Goal: Book appointment/travel/reservation

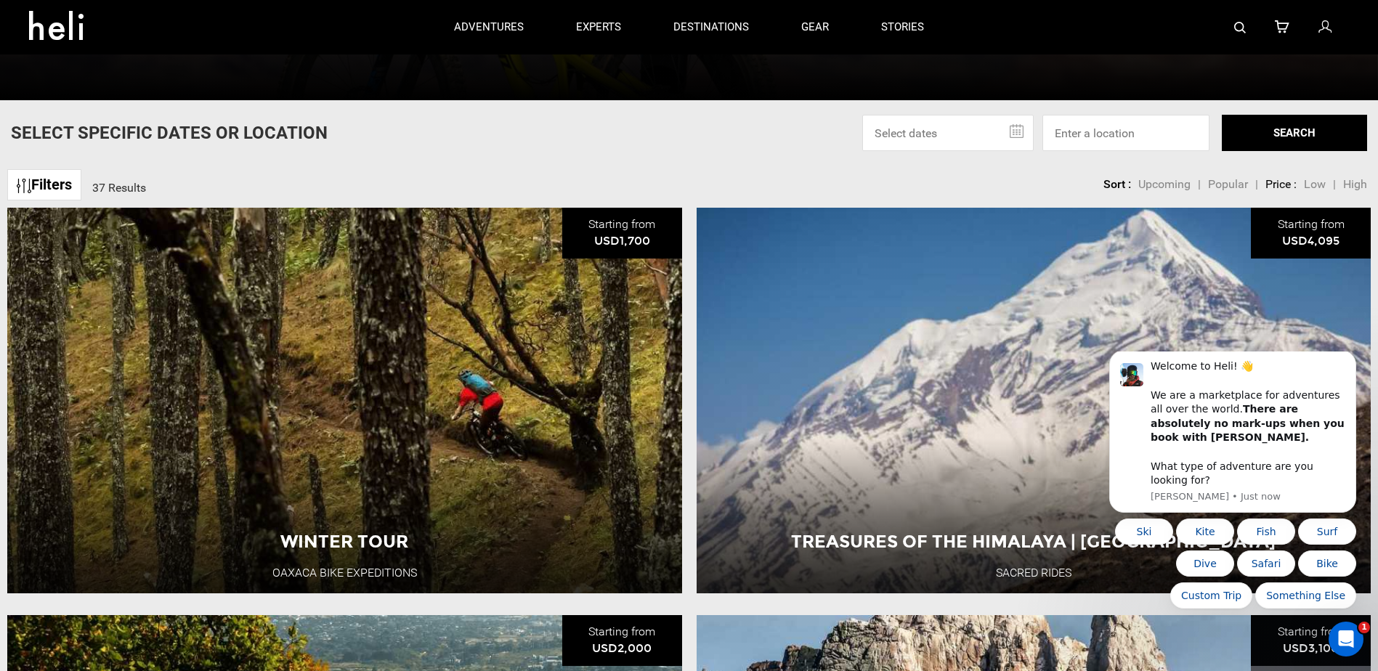
scroll to position [436, 0]
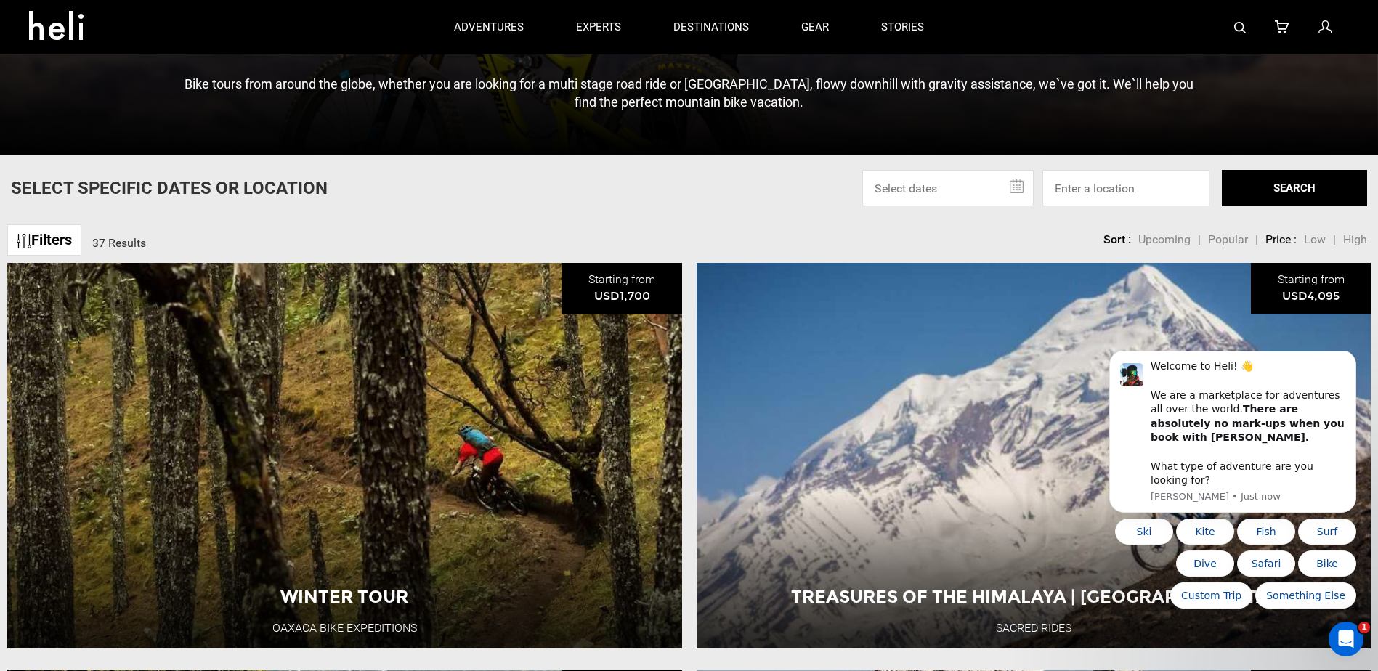
click at [39, 235] on link "Filters" at bounding box center [44, 240] width 74 height 31
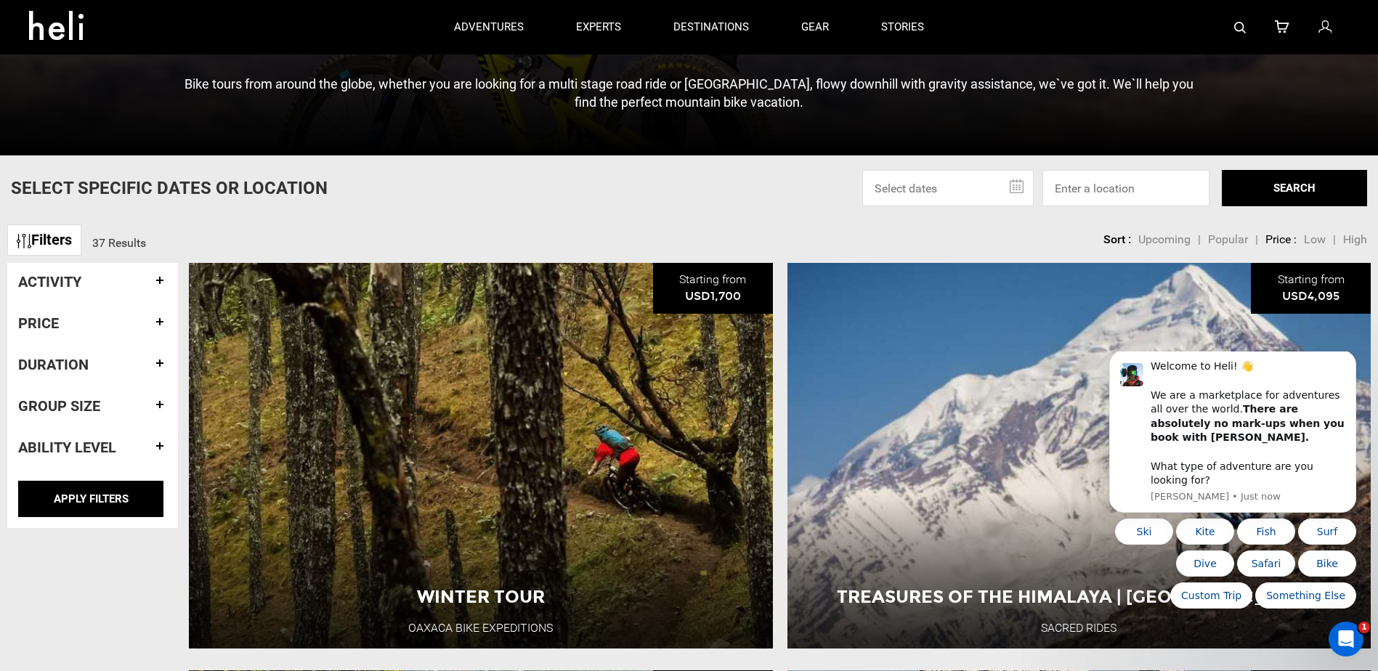
click at [182, 230] on div "Filters 37 Results sortby Sort Upcoming Popular Price: Low to High Price : High…" at bounding box center [689, 232] width 1378 height 31
click at [1078, 185] on input at bounding box center [1126, 188] width 167 height 36
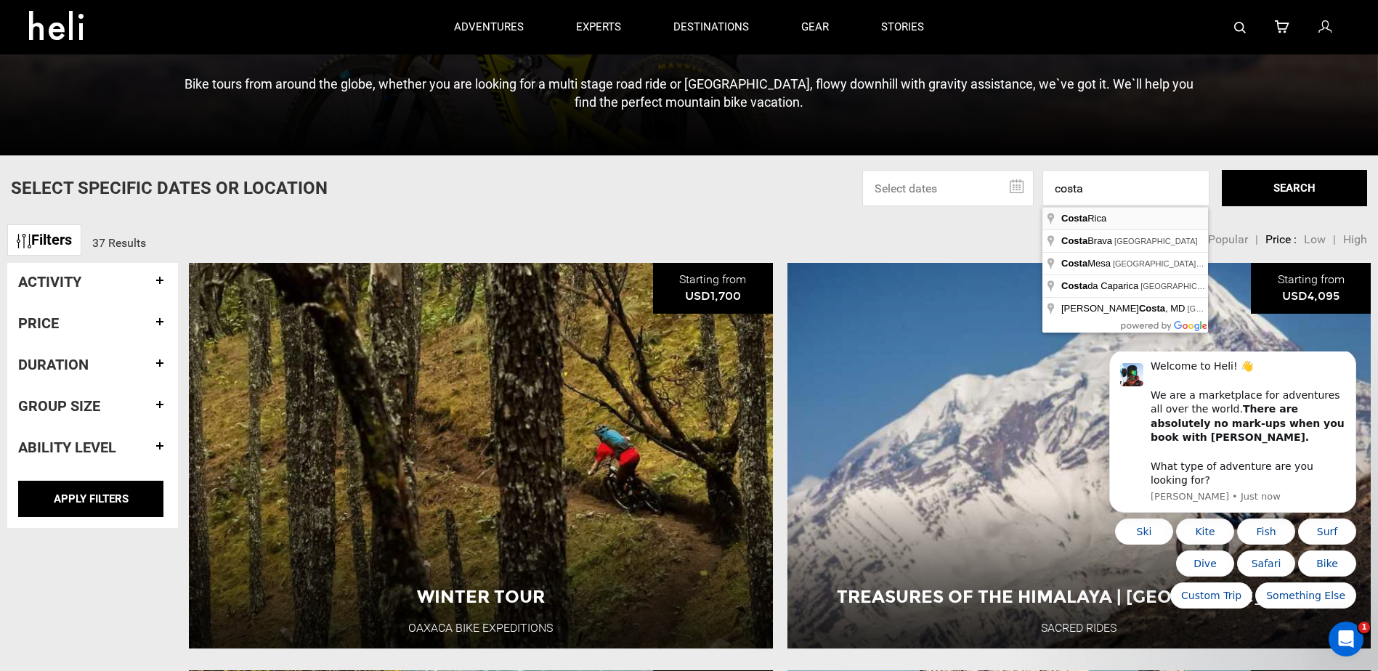
type input "[GEOGRAPHIC_DATA]"
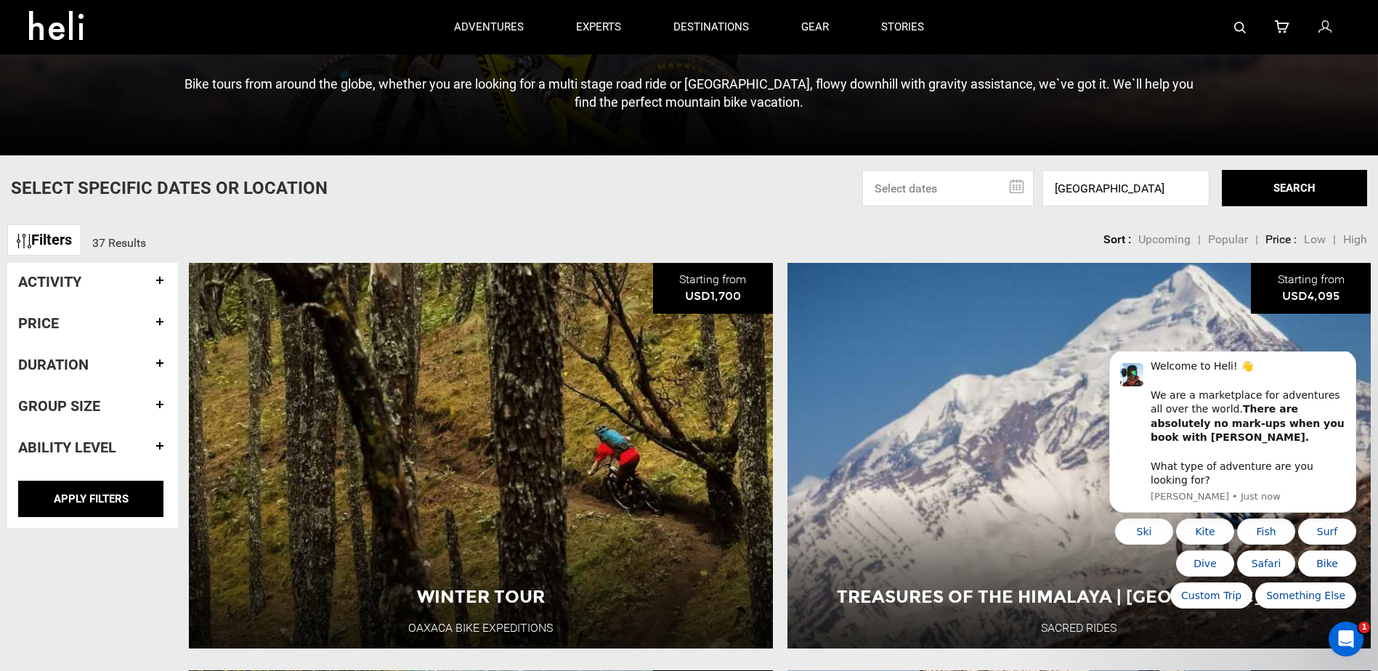
click at [1248, 180] on button "SEARCH" at bounding box center [1294, 188] width 145 height 36
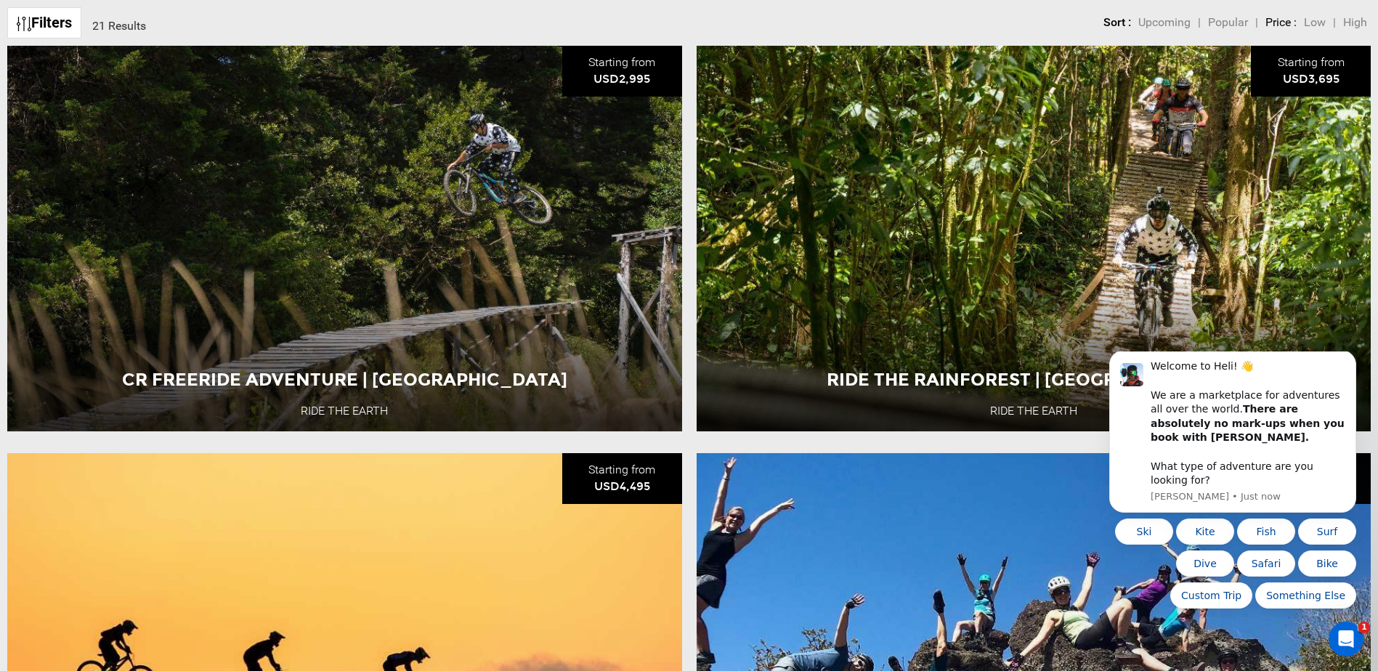
scroll to position [654, 0]
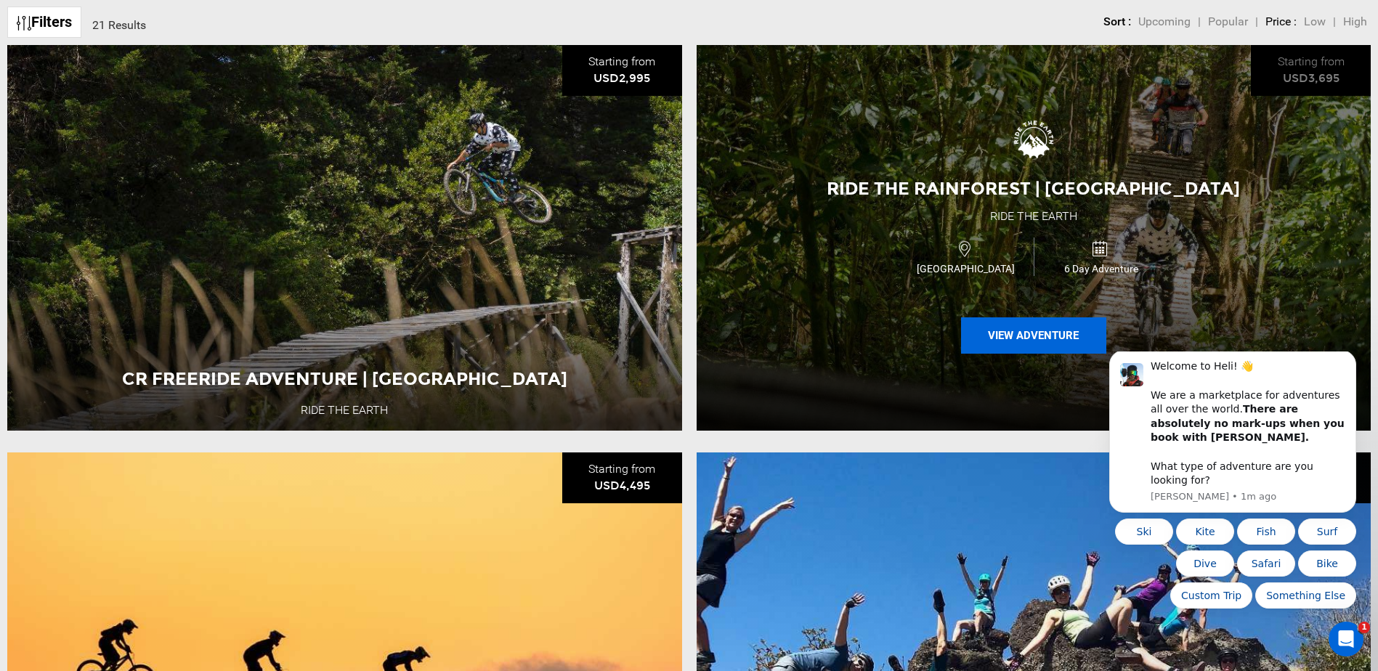
click at [1003, 334] on button "View Adventure" at bounding box center [1033, 336] width 145 height 36
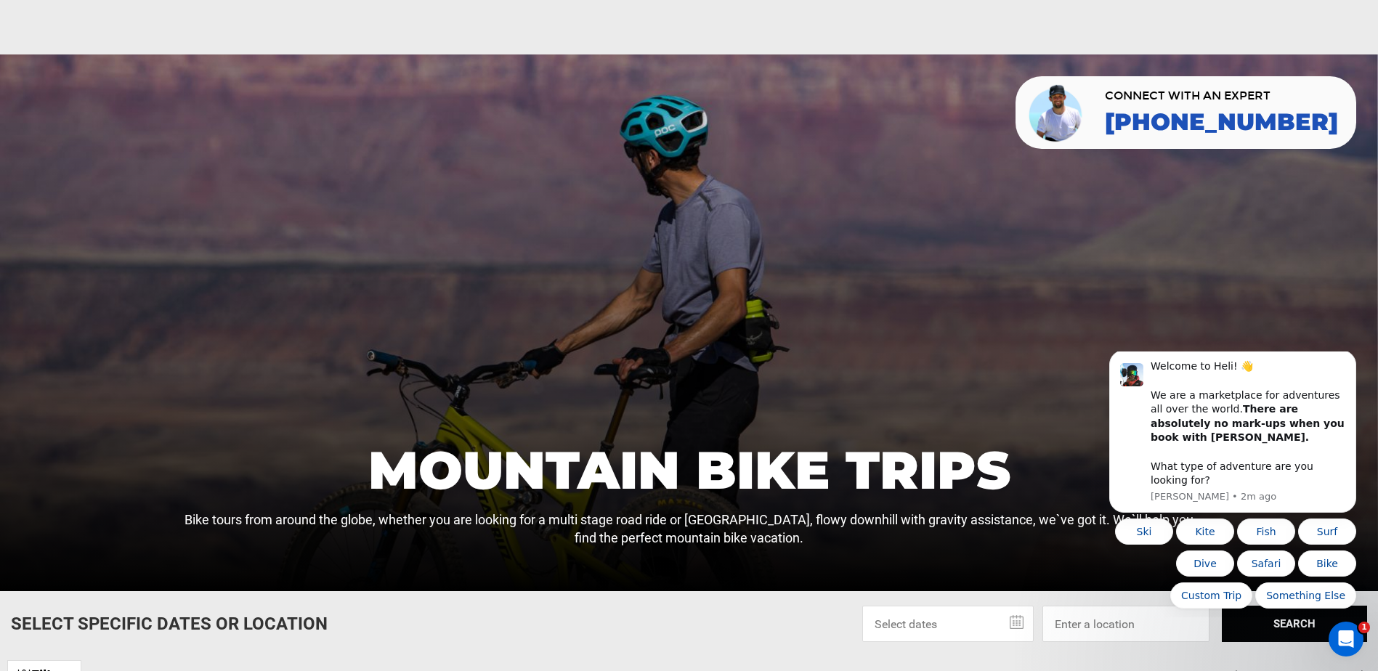
scroll to position [436, 0]
